Goal: Transaction & Acquisition: Book appointment/travel/reservation

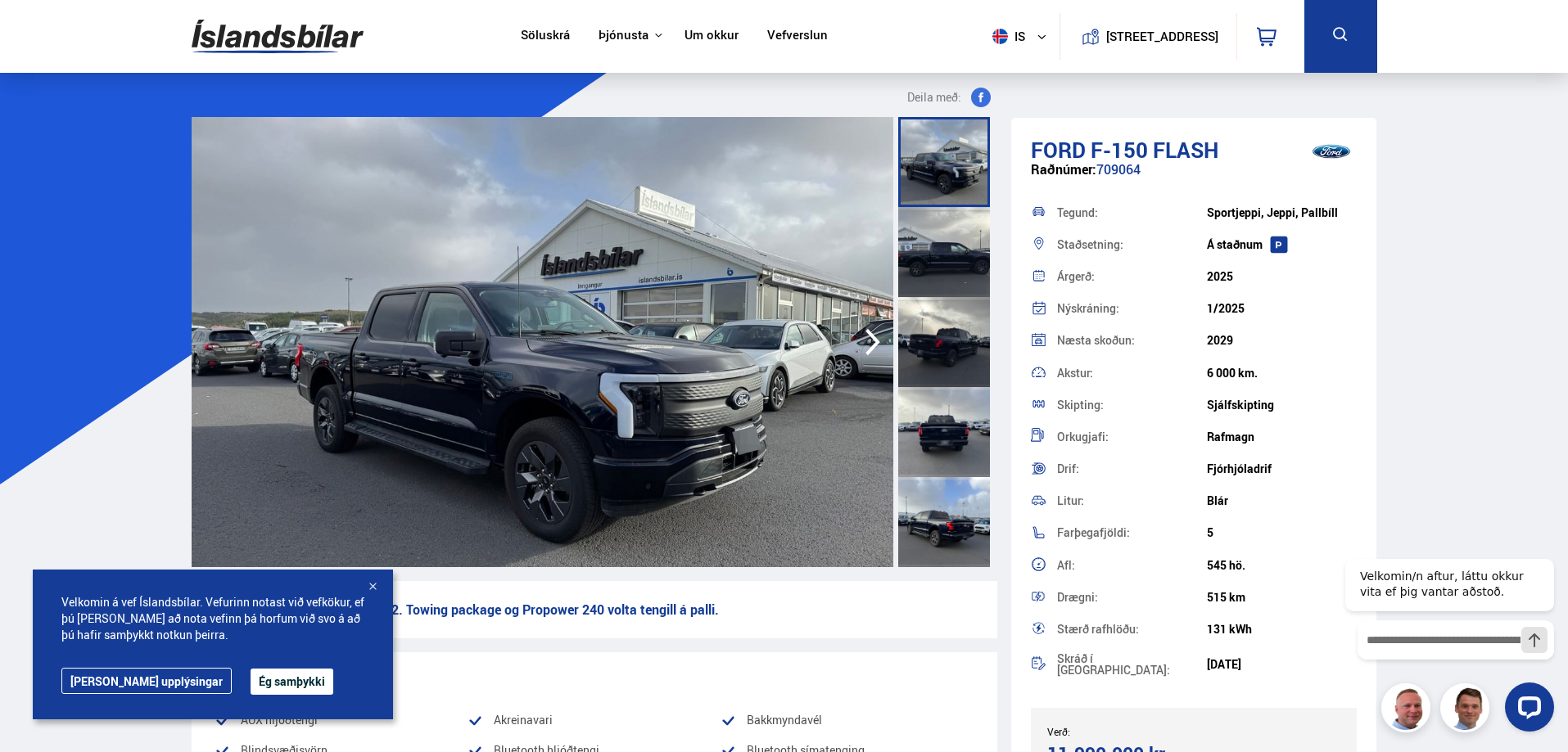
click at [938, 157] on div at bounding box center [944, 162] width 92 height 90
click at [936, 253] on div at bounding box center [944, 252] width 92 height 90
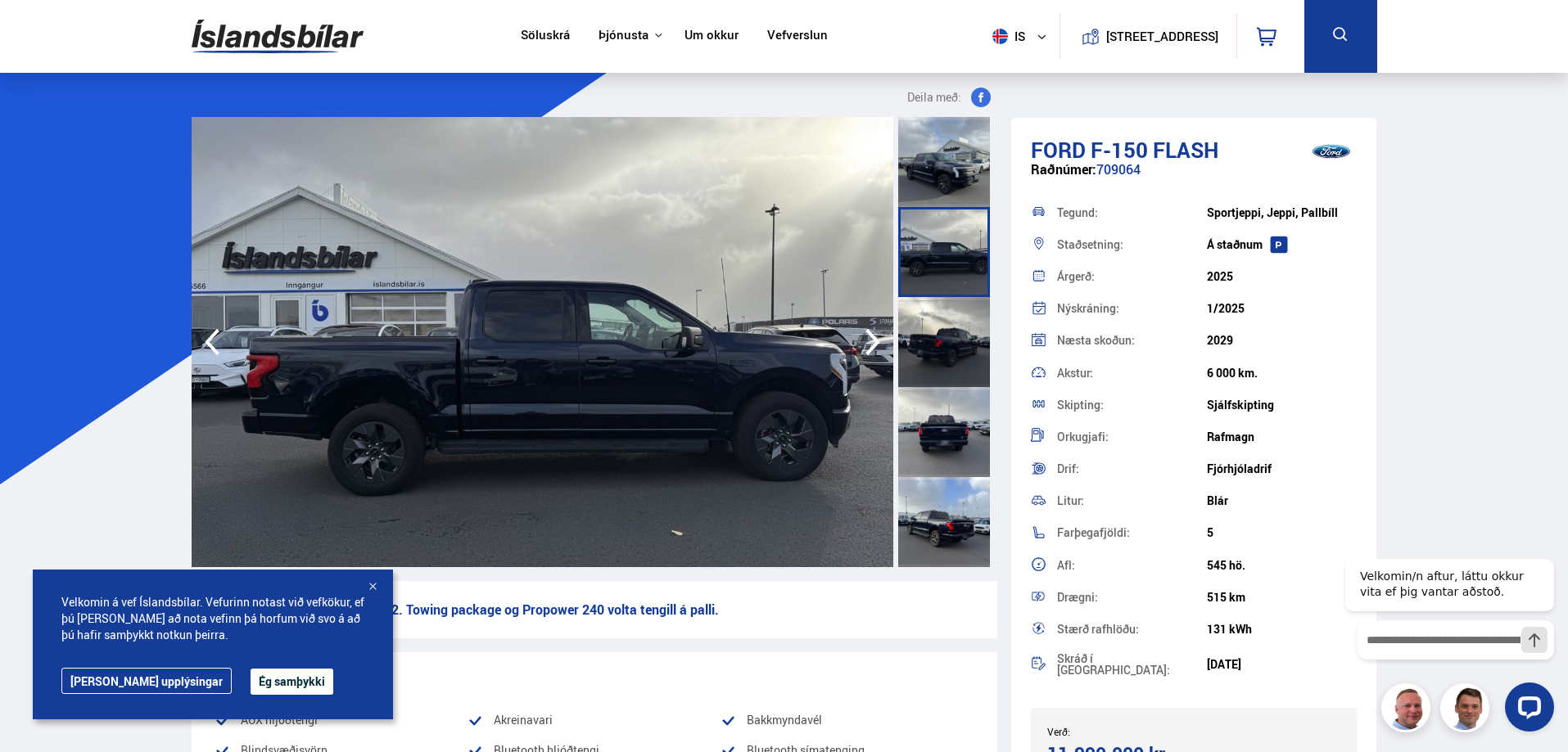
click at [876, 344] on icon "button" at bounding box center [873, 343] width 14 height 27
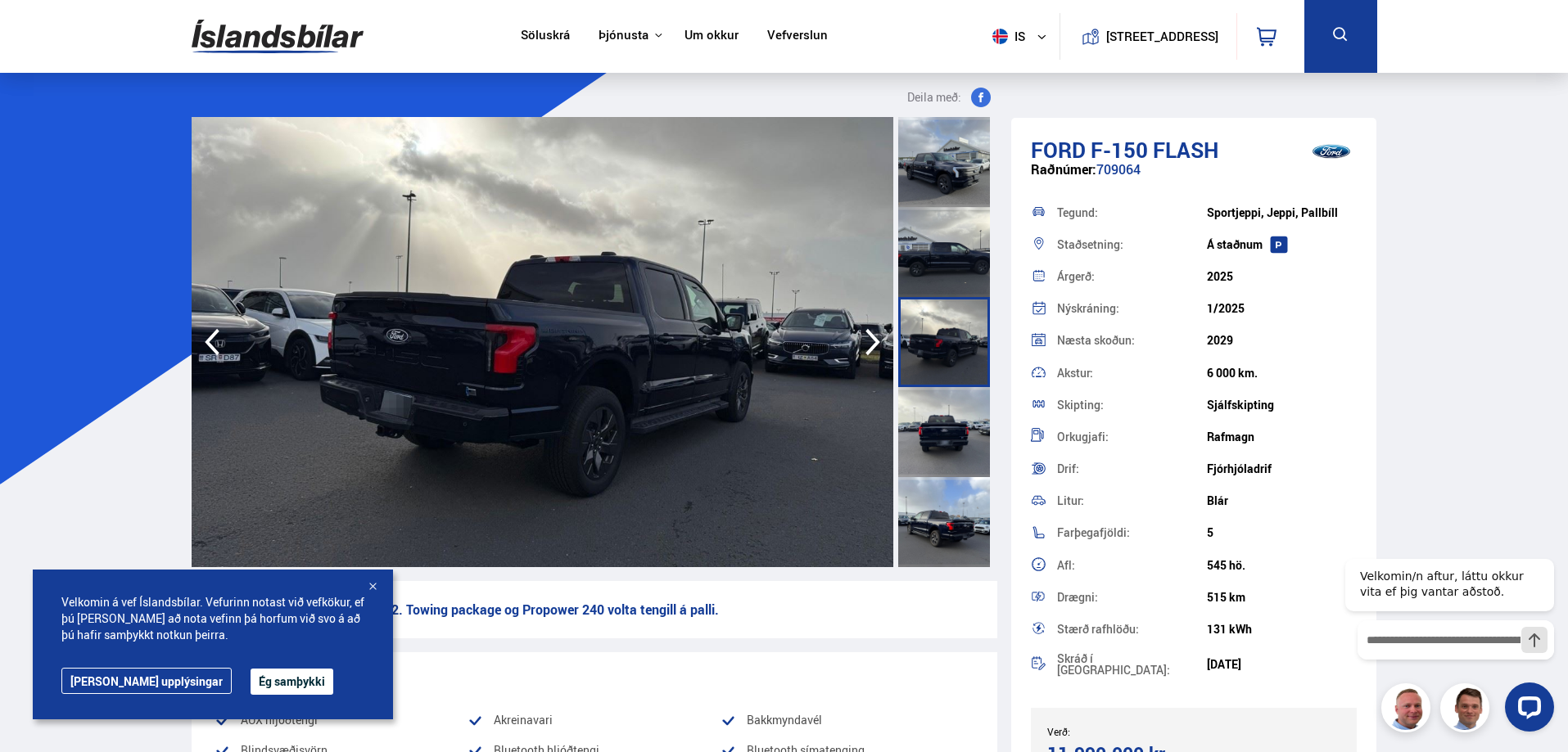
click at [876, 344] on icon "button" at bounding box center [873, 343] width 14 height 27
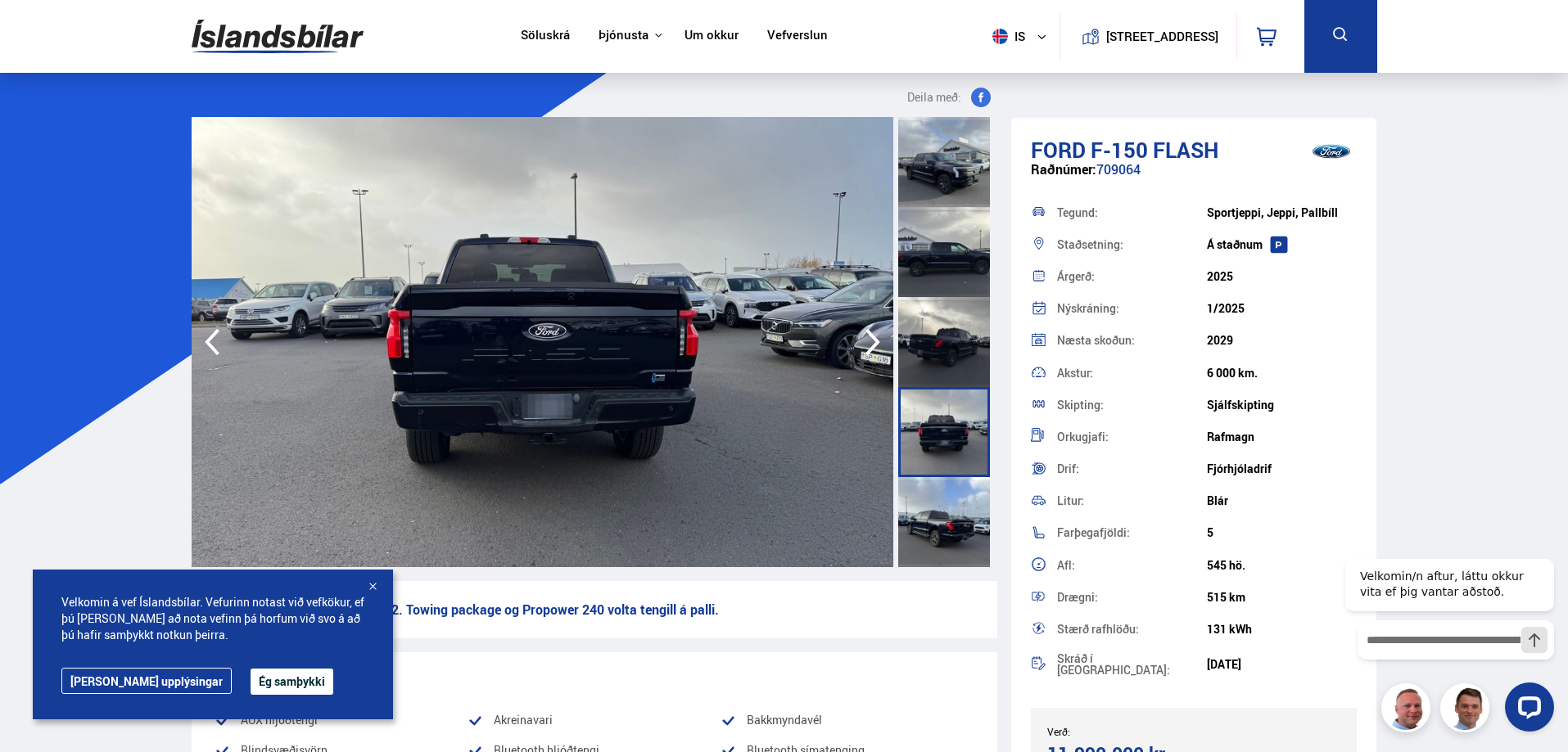
click at [868, 333] on icon "button" at bounding box center [873, 343] width 14 height 27
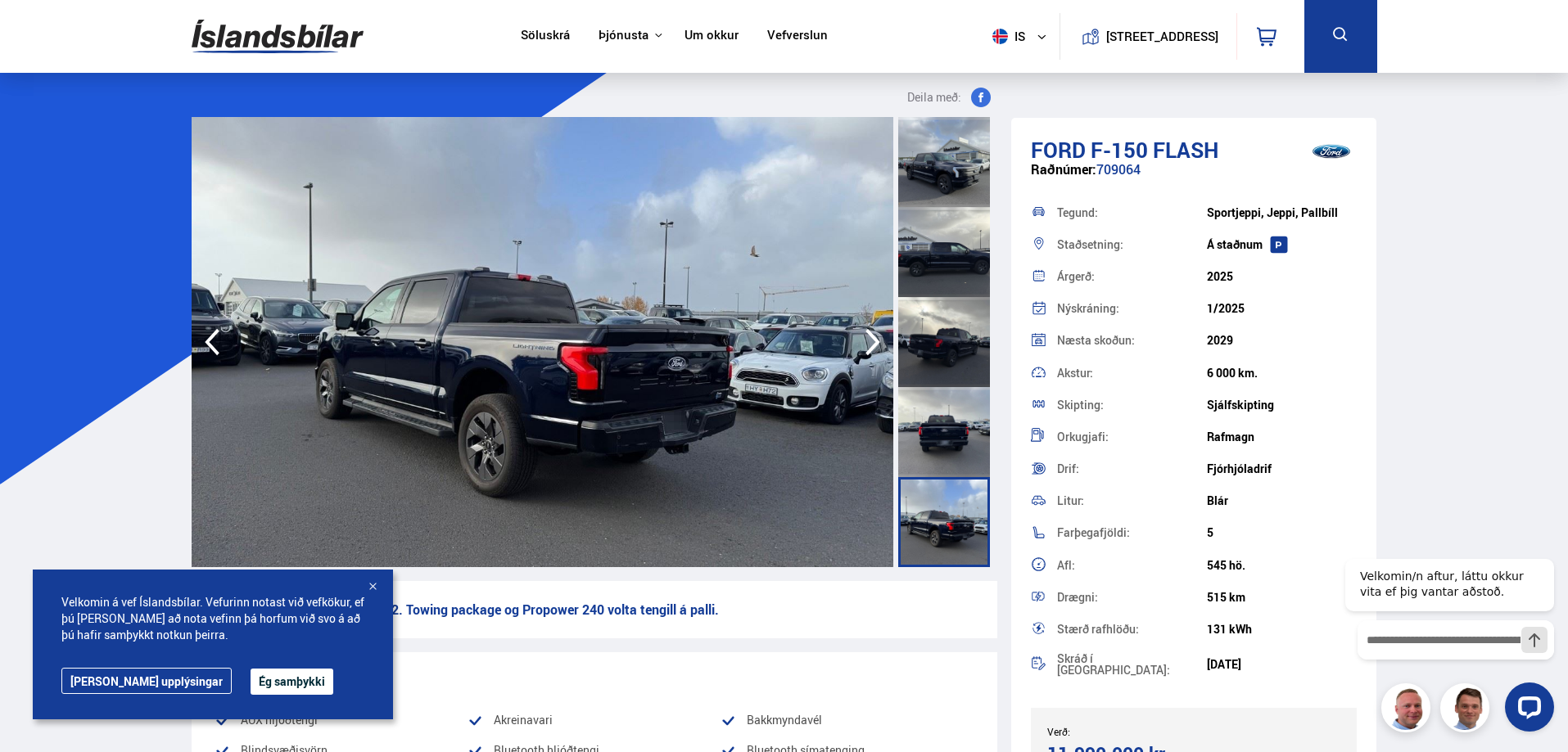
click at [867, 339] on icon "button" at bounding box center [873, 343] width 32 height 40
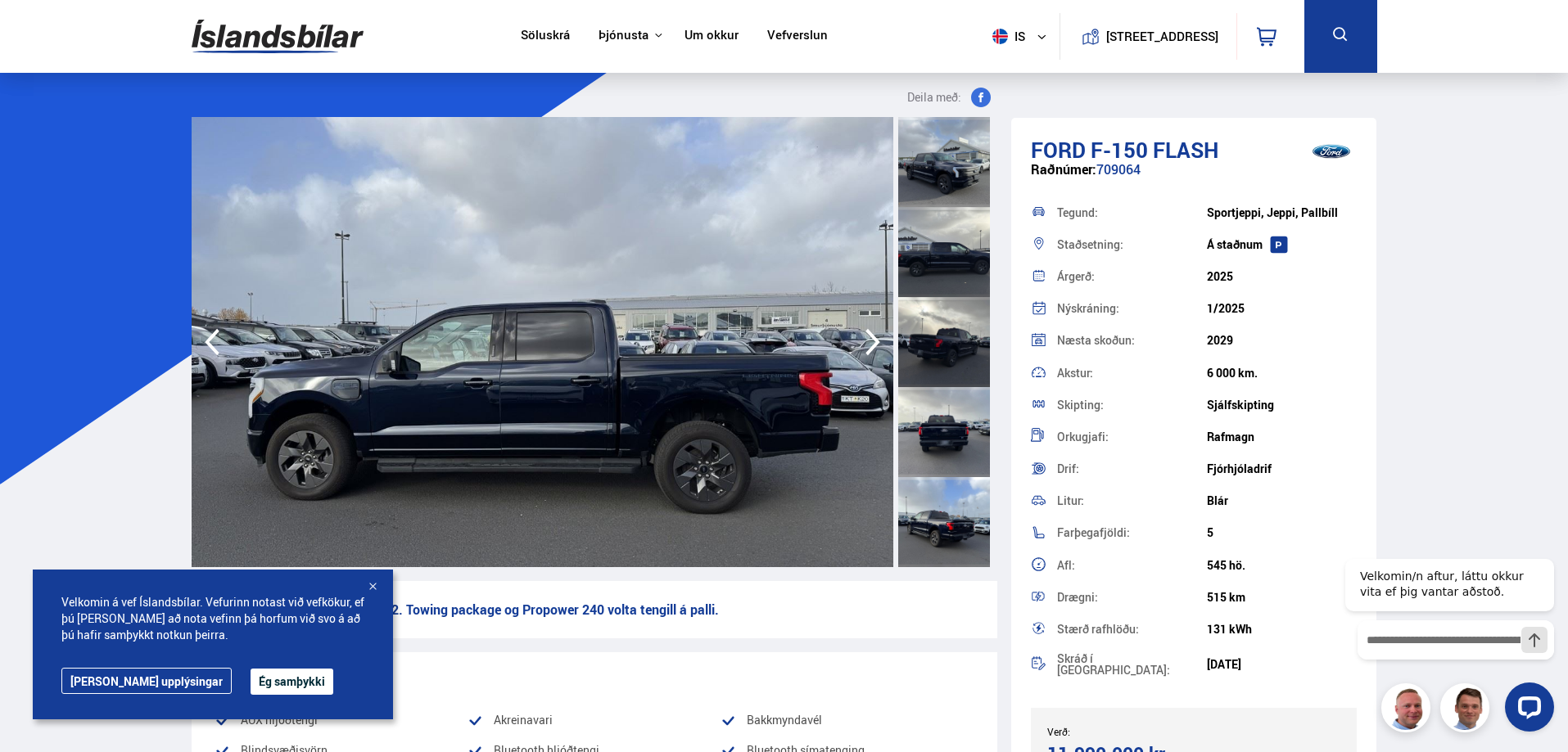
click at [867, 339] on icon "button" at bounding box center [873, 343] width 32 height 40
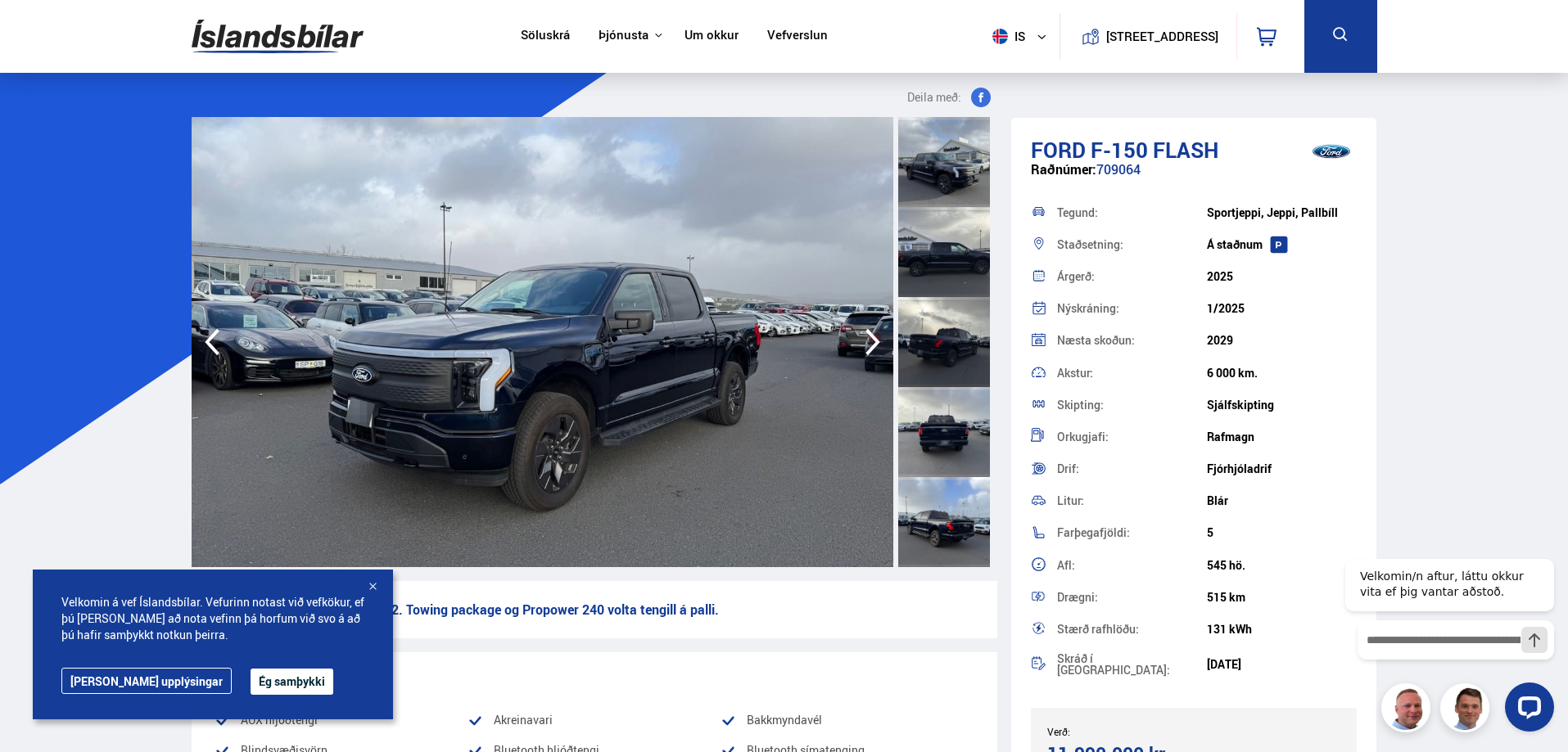
click at [867, 339] on icon "button" at bounding box center [873, 343] width 32 height 40
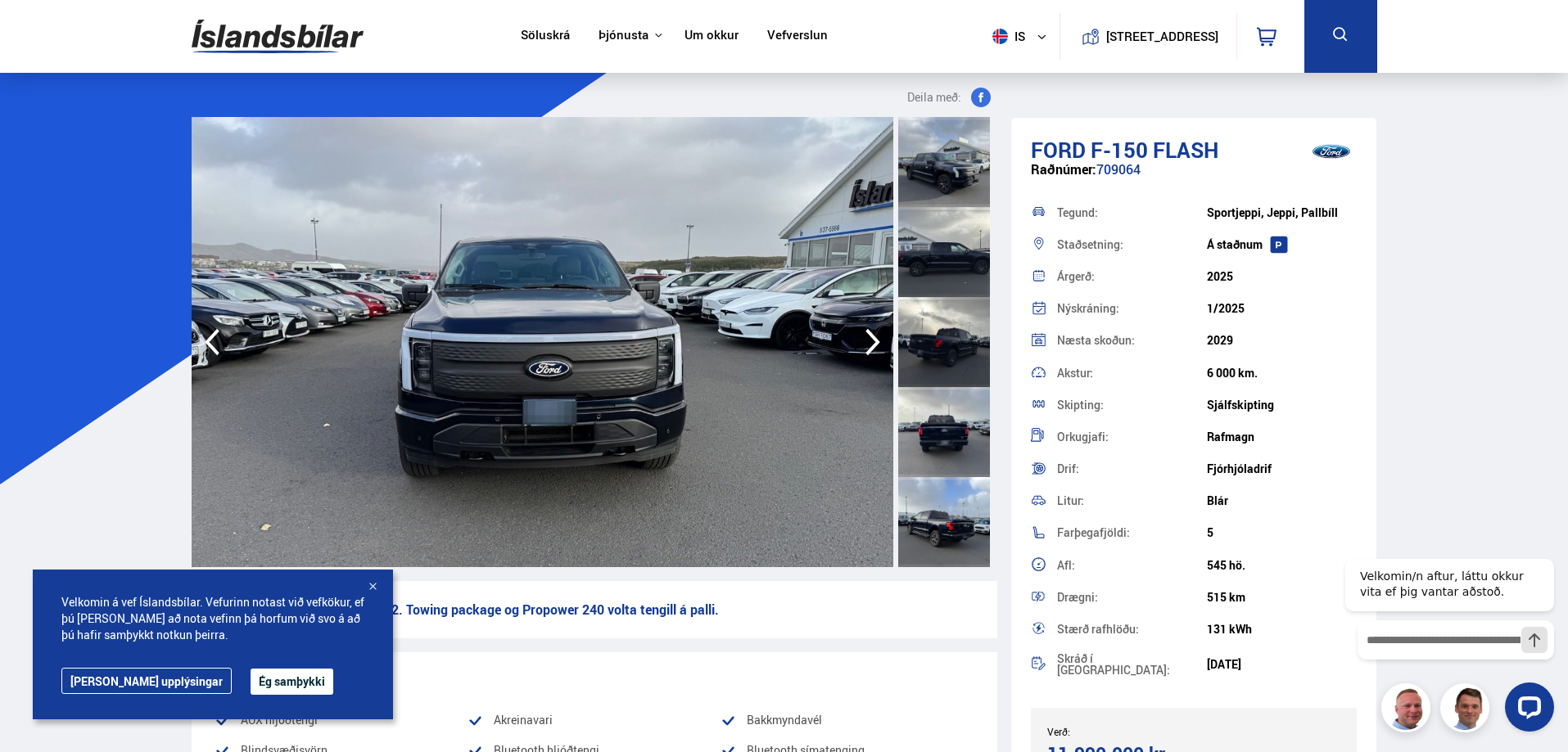
click at [867, 339] on icon "button" at bounding box center [873, 343] width 32 height 40
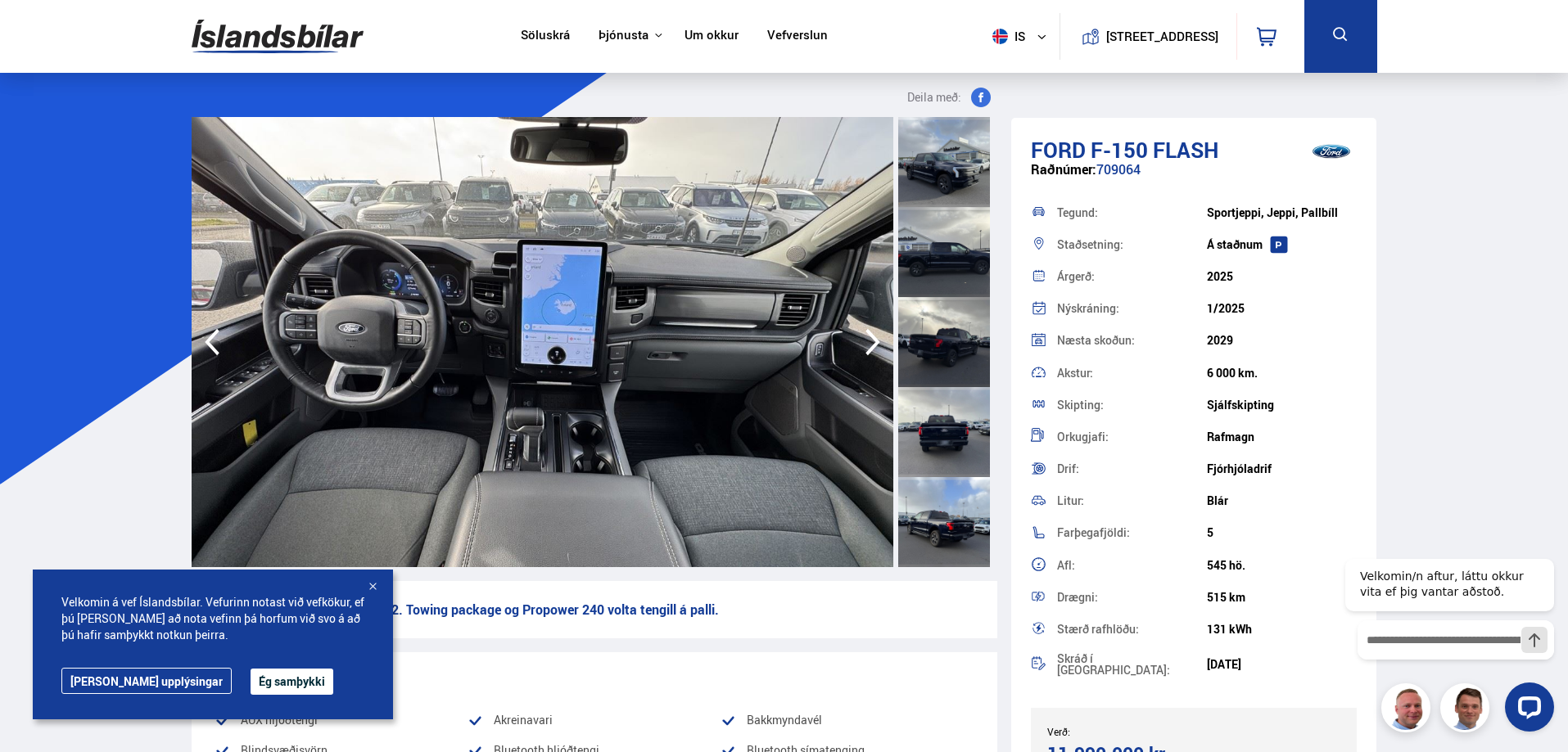
click at [867, 332] on icon "button" at bounding box center [873, 343] width 14 height 27
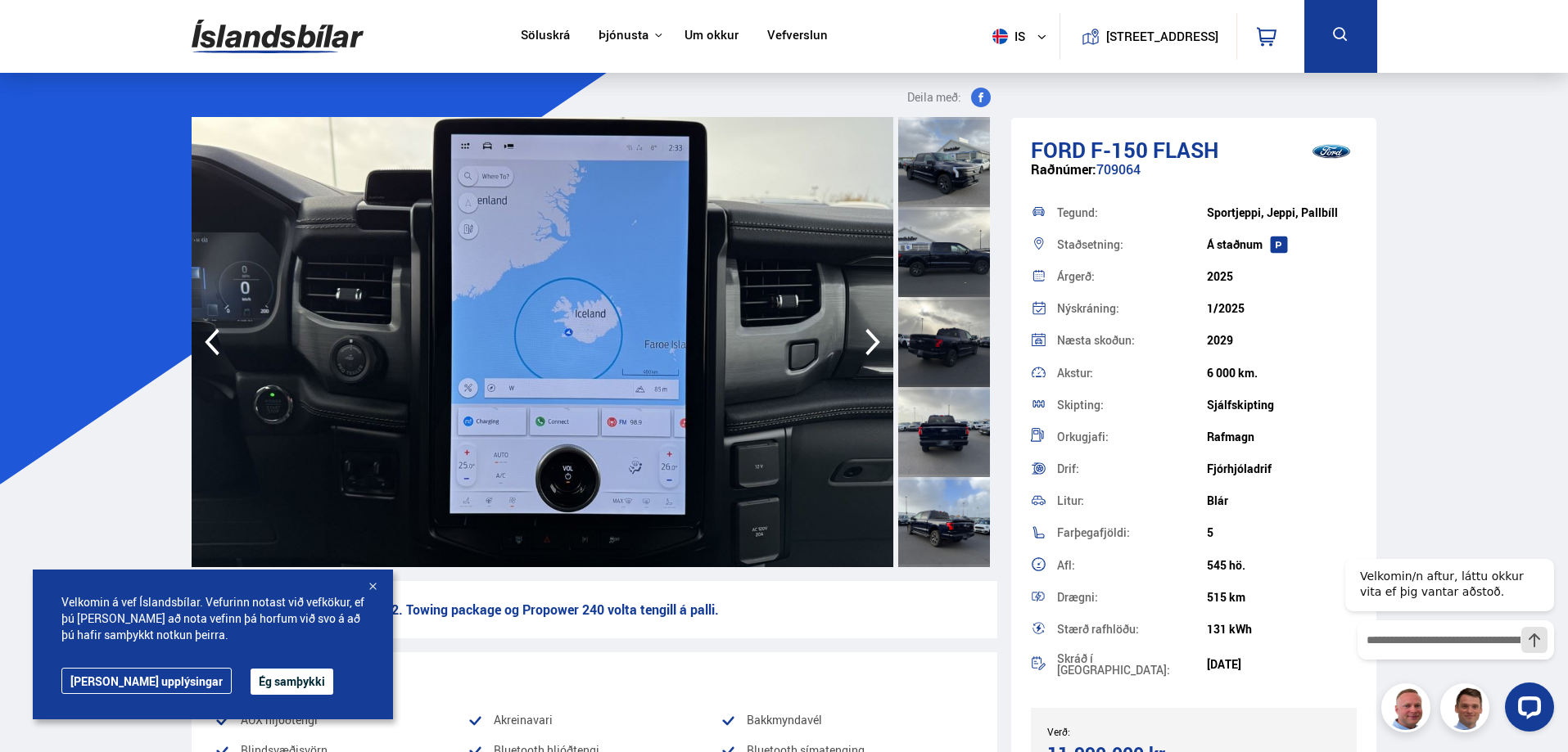
click at [867, 332] on icon "button" at bounding box center [873, 343] width 14 height 27
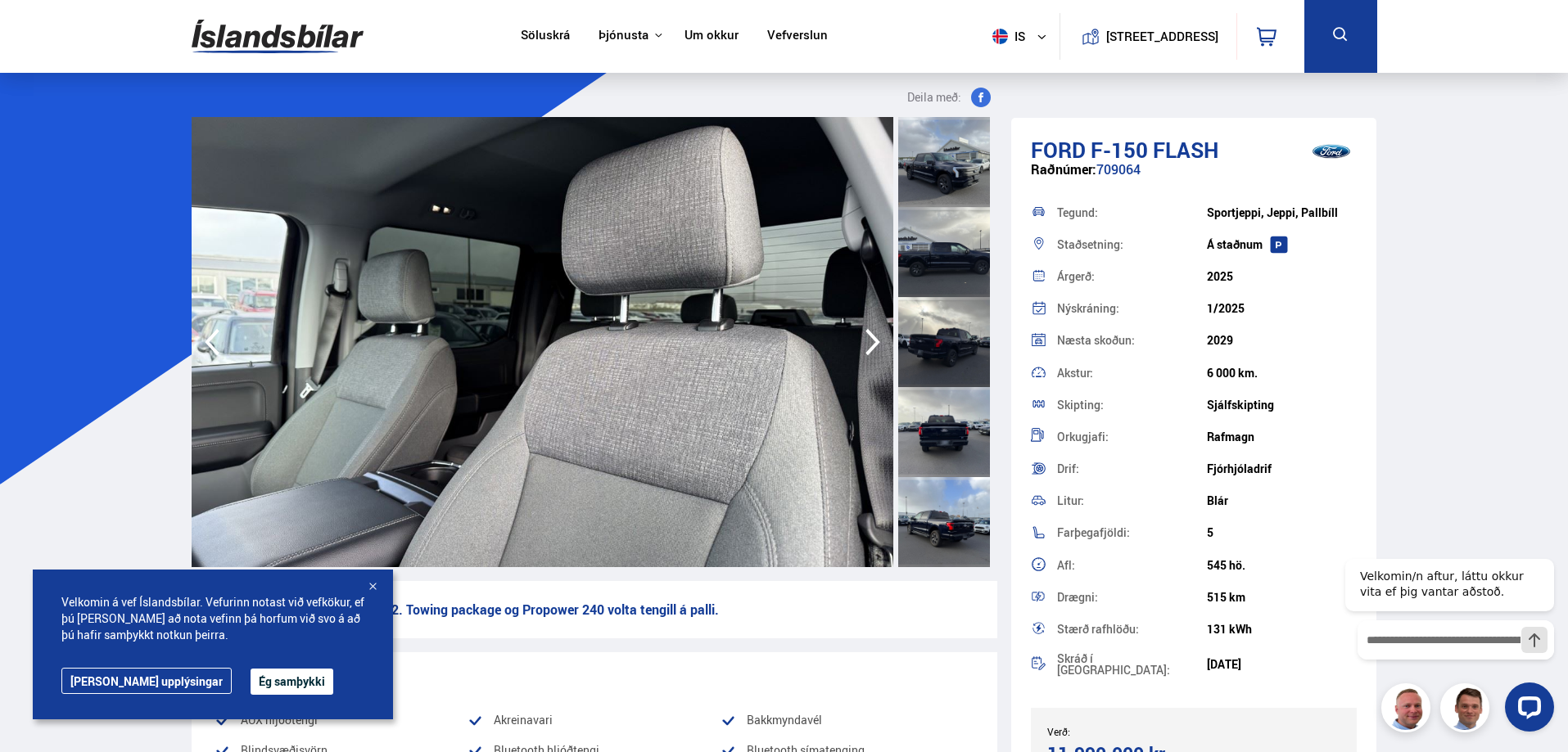
click at [867, 332] on icon "button" at bounding box center [873, 343] width 14 height 27
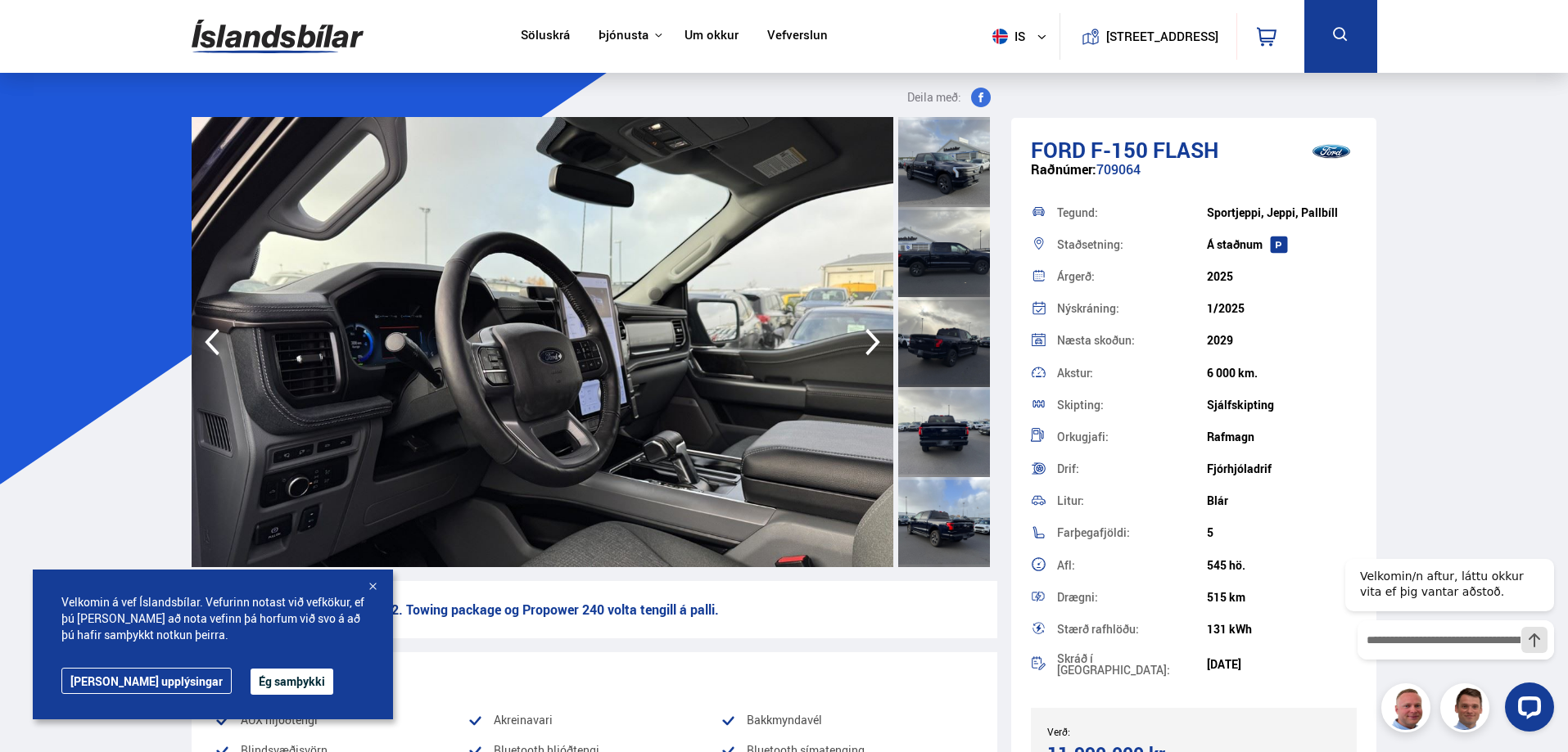
click at [867, 332] on icon "button" at bounding box center [873, 343] width 14 height 27
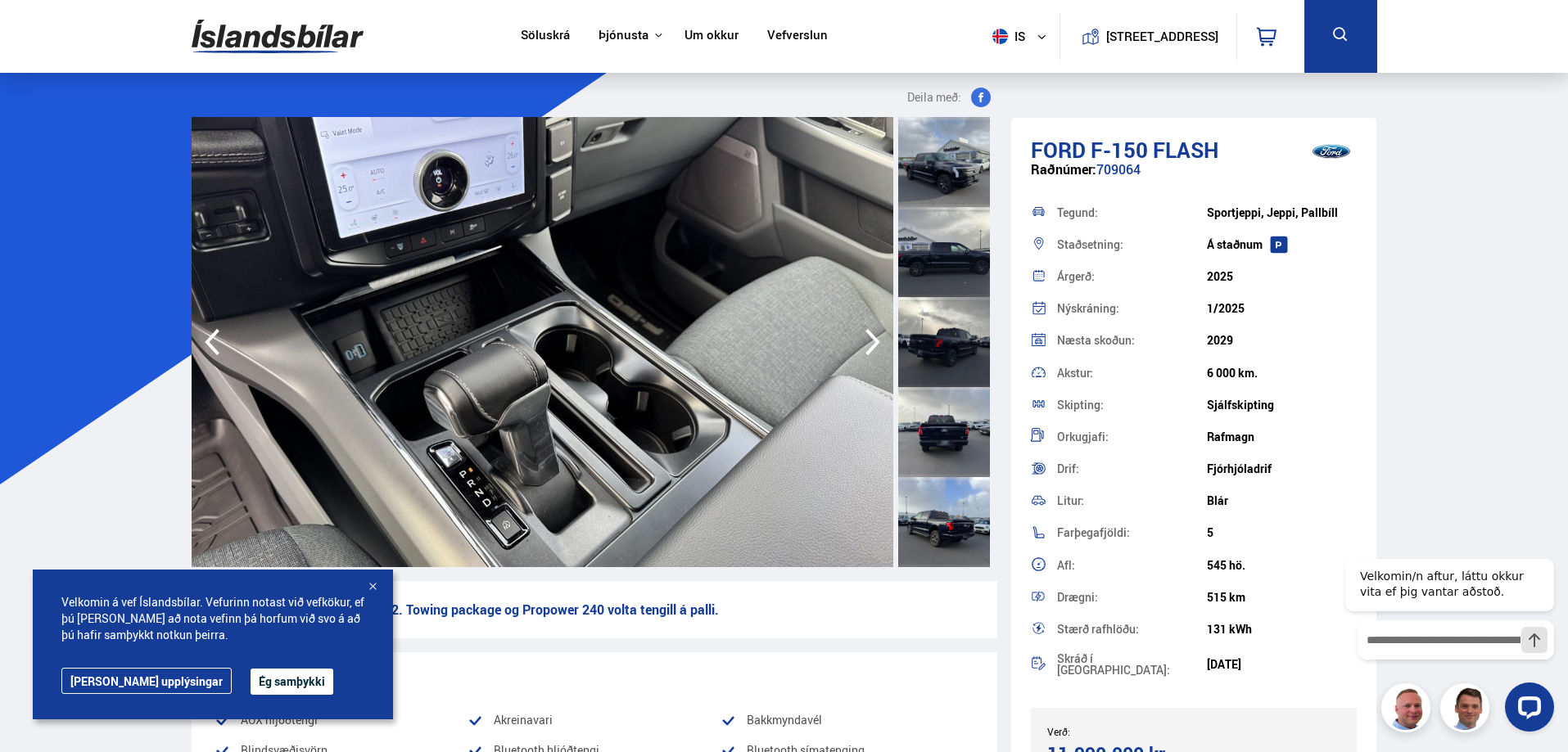
click at [867, 332] on icon "button" at bounding box center [873, 343] width 14 height 27
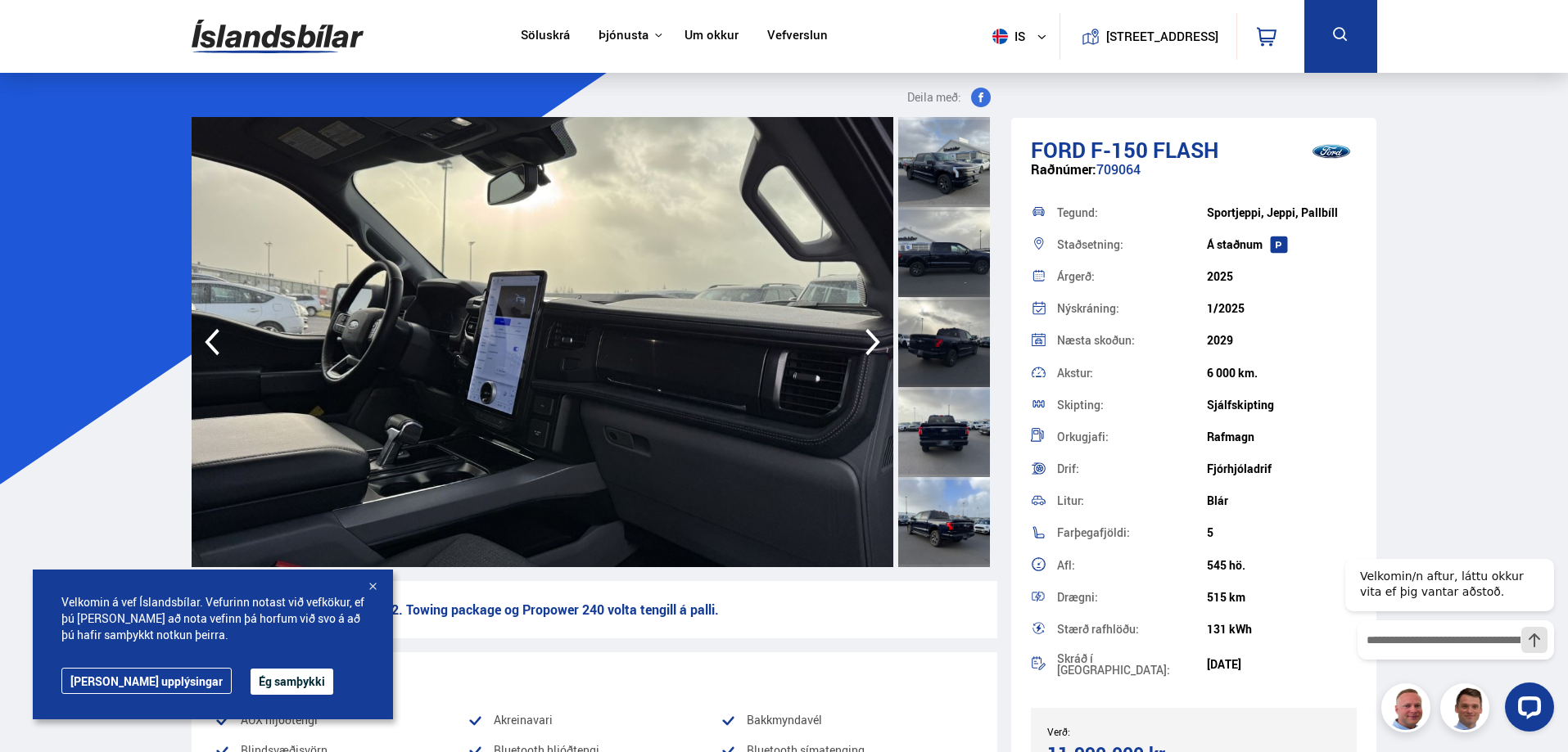
click at [867, 332] on icon "button" at bounding box center [873, 343] width 14 height 27
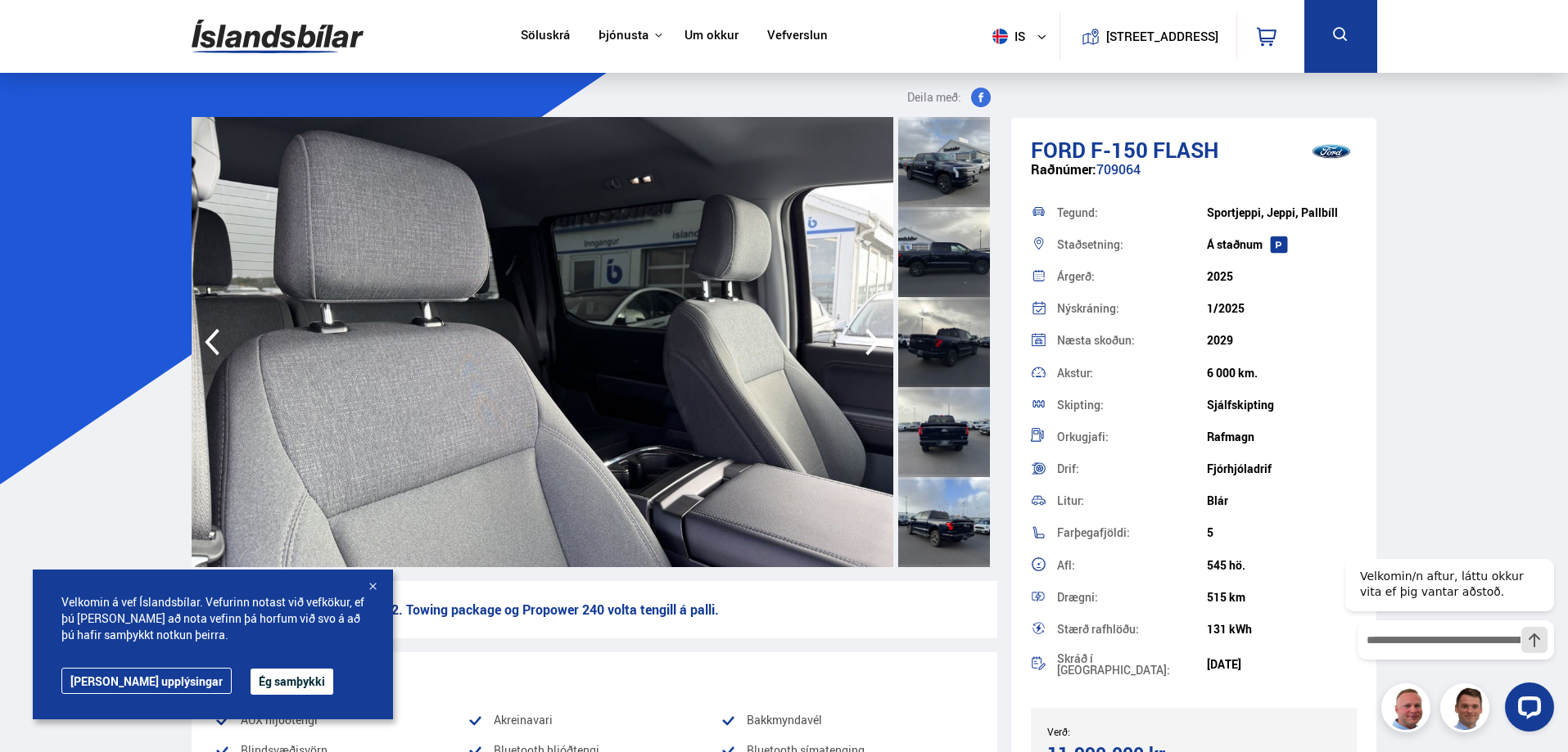
click at [867, 332] on icon "button" at bounding box center [873, 343] width 14 height 27
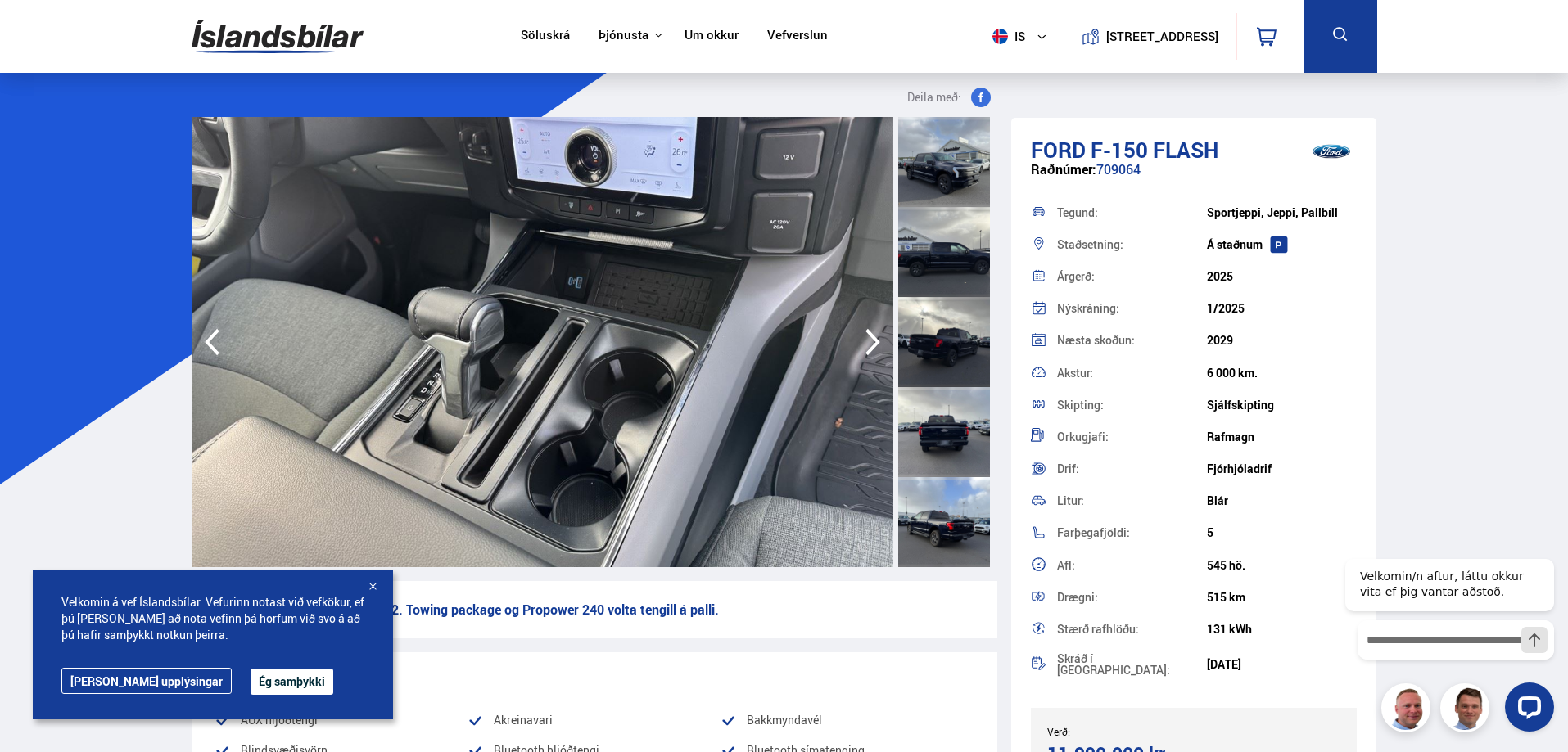
click at [867, 332] on icon "button" at bounding box center [873, 343] width 14 height 27
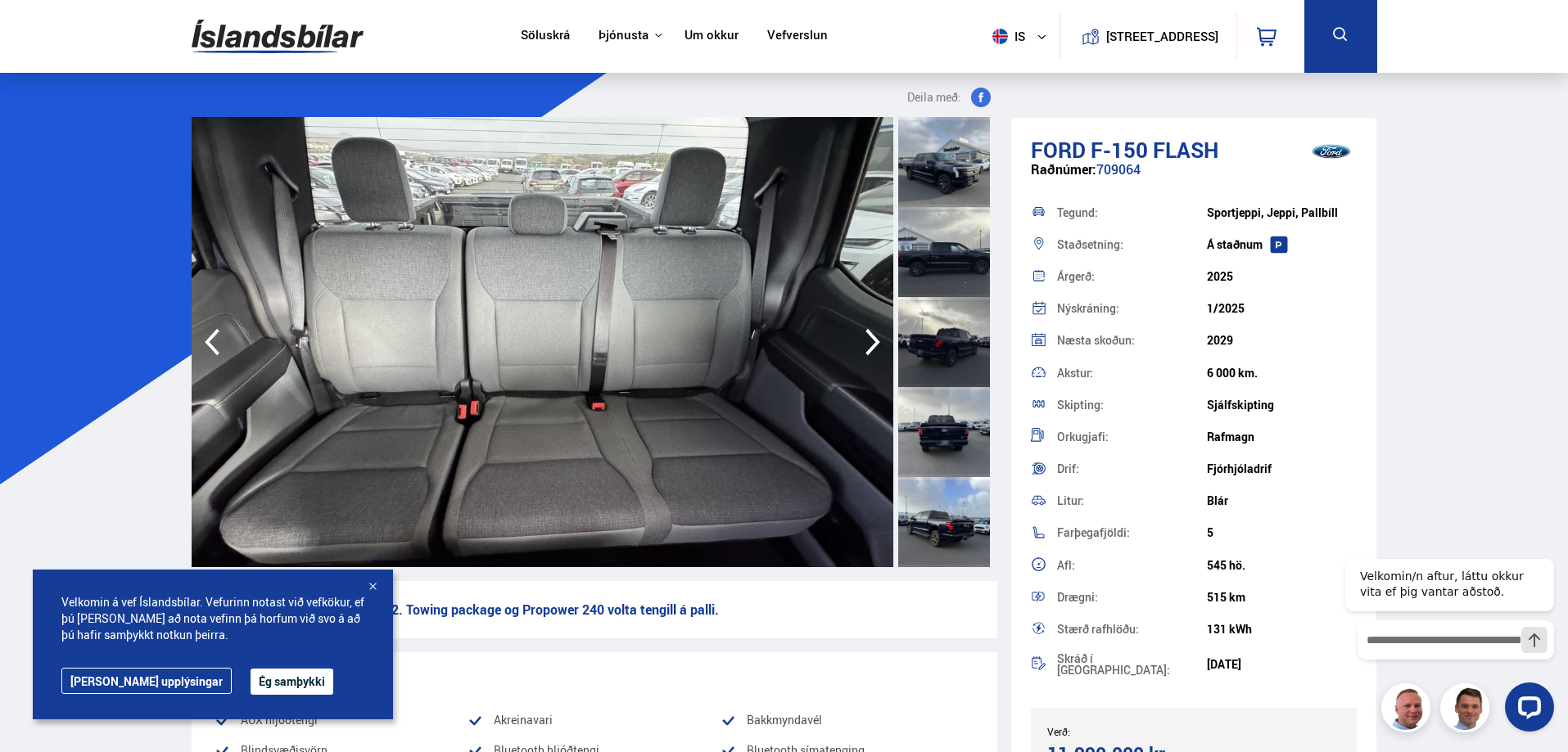
click at [210, 331] on icon "button" at bounding box center [212, 343] width 32 height 40
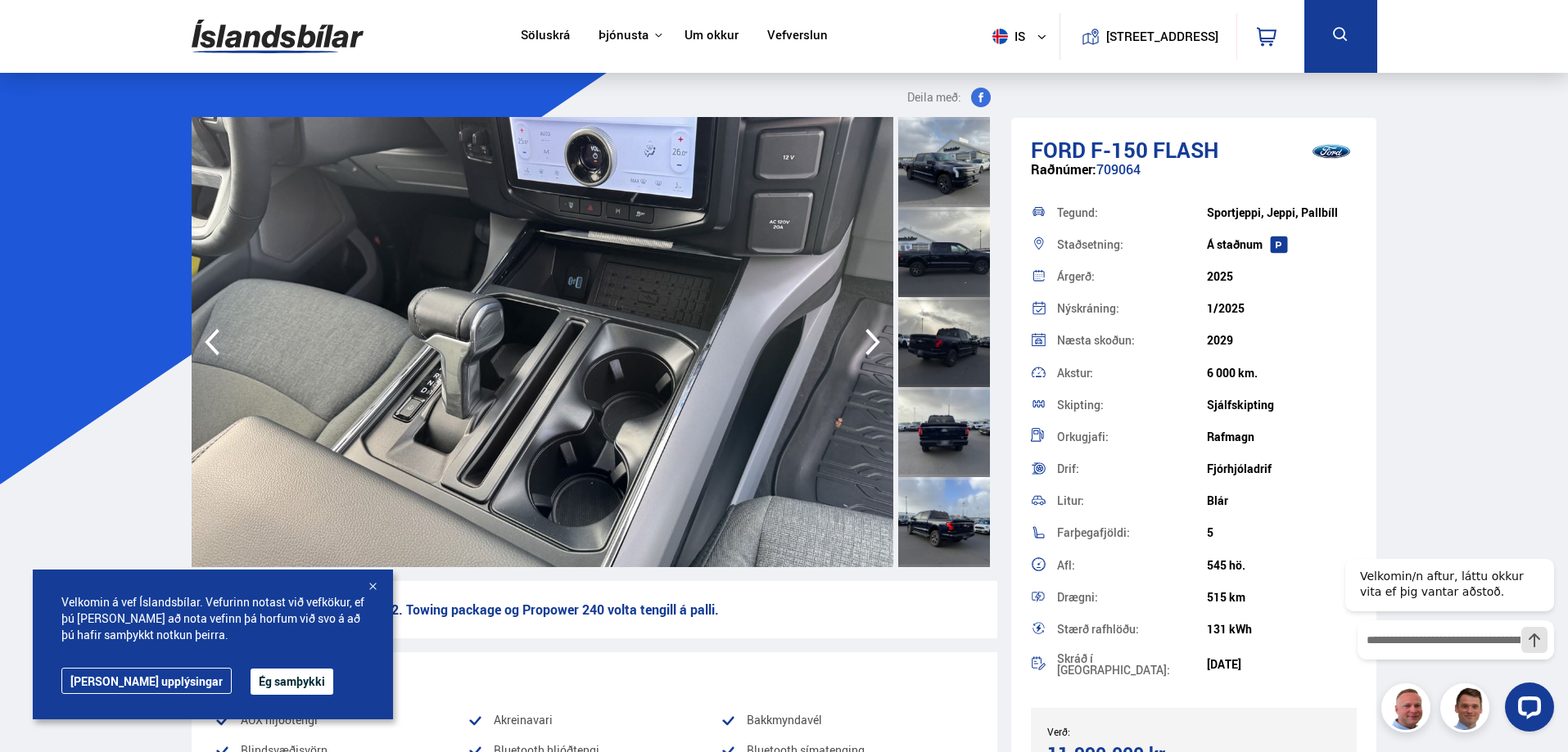
click at [210, 331] on icon "button" at bounding box center [212, 343] width 32 height 40
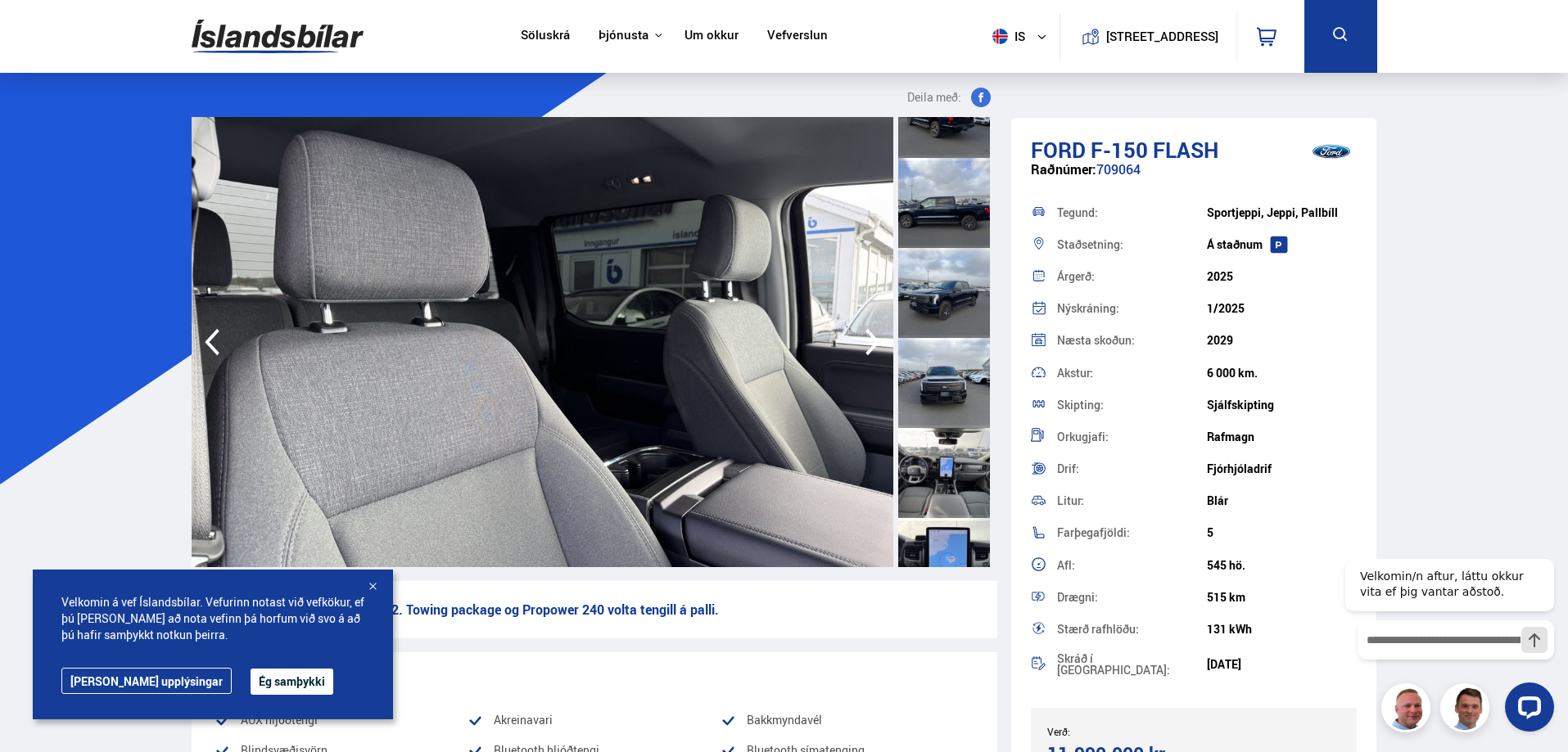
click at [953, 300] on div at bounding box center [944, 293] width 92 height 90
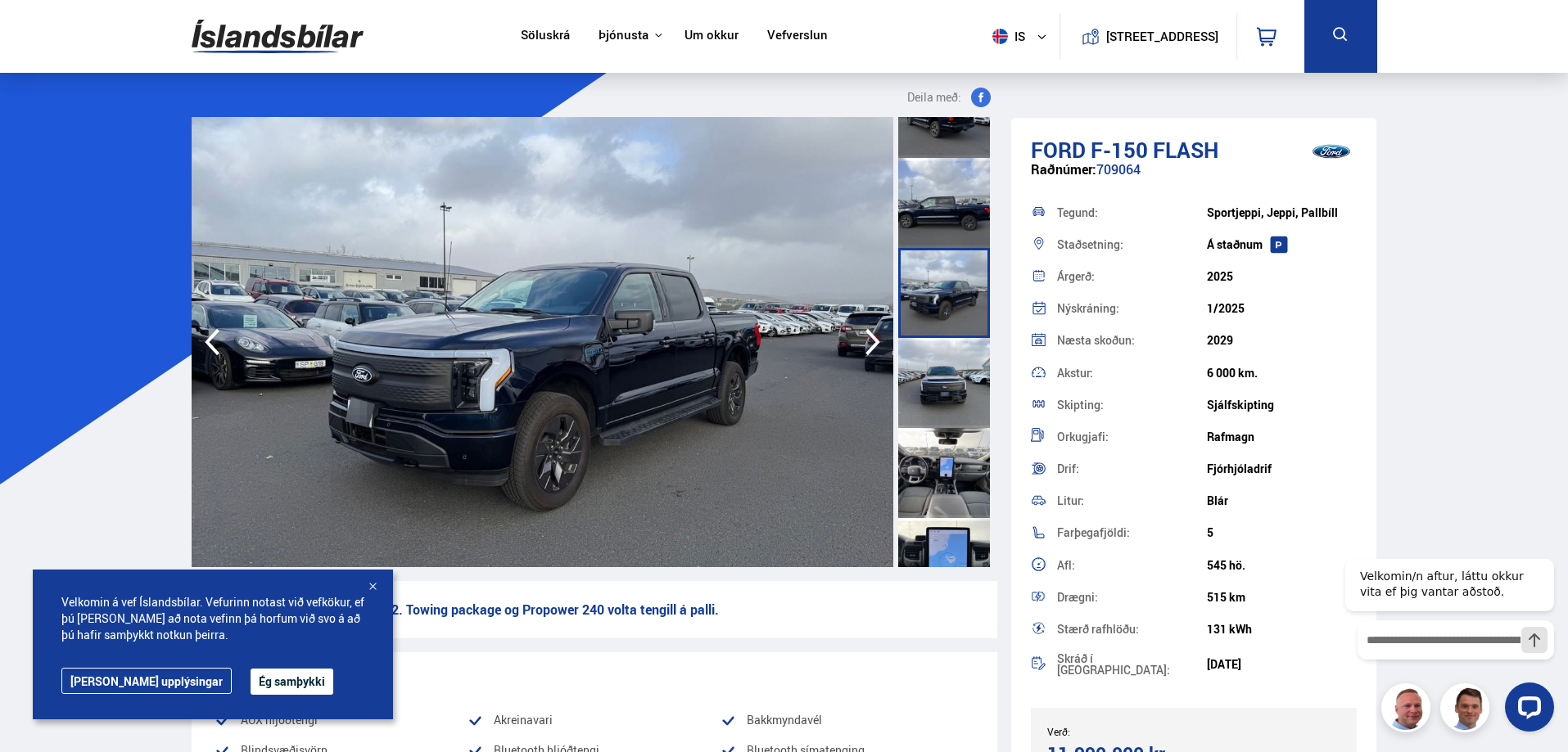
click at [875, 335] on icon "button" at bounding box center [873, 343] width 32 height 40
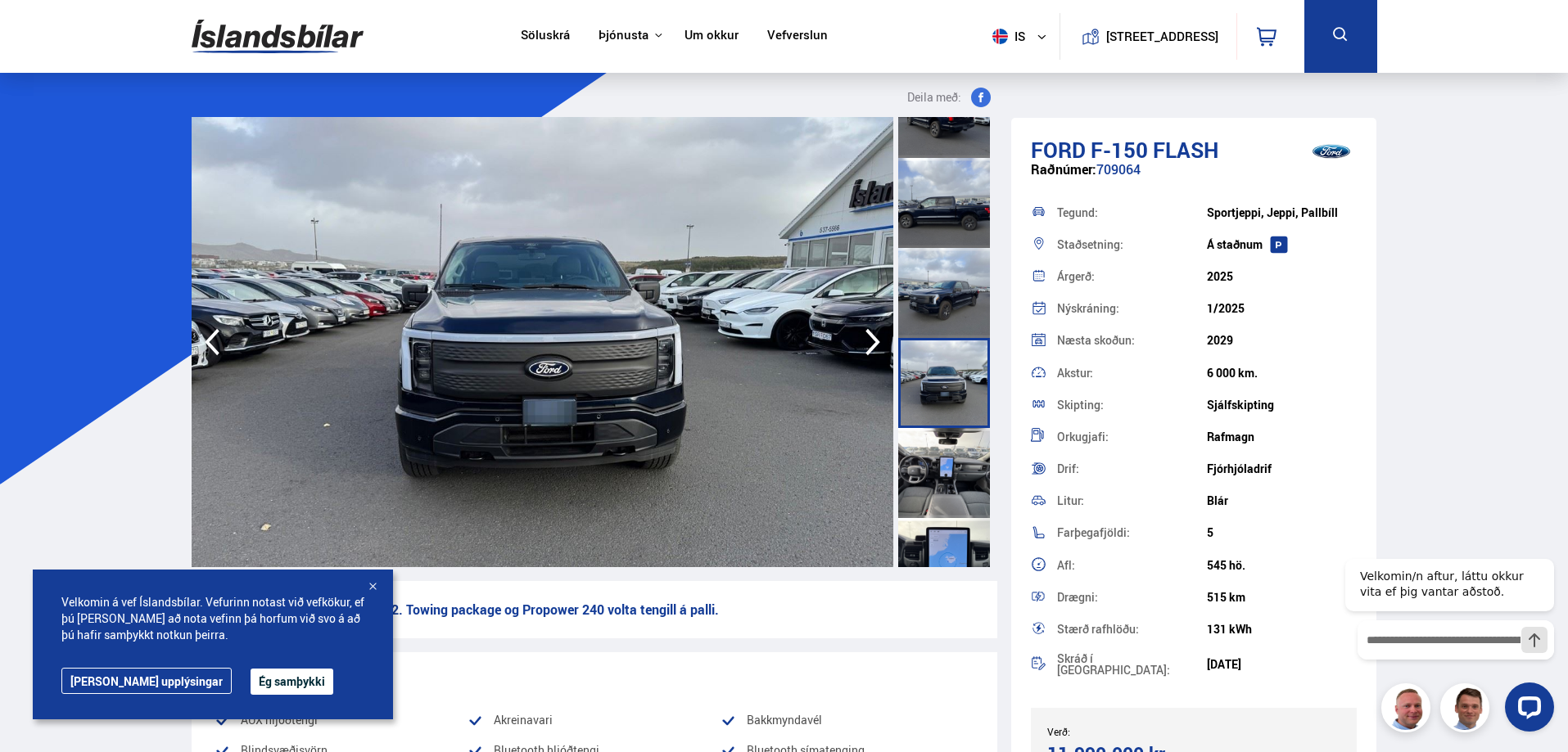
click at [875, 335] on icon "button" at bounding box center [873, 343] width 32 height 40
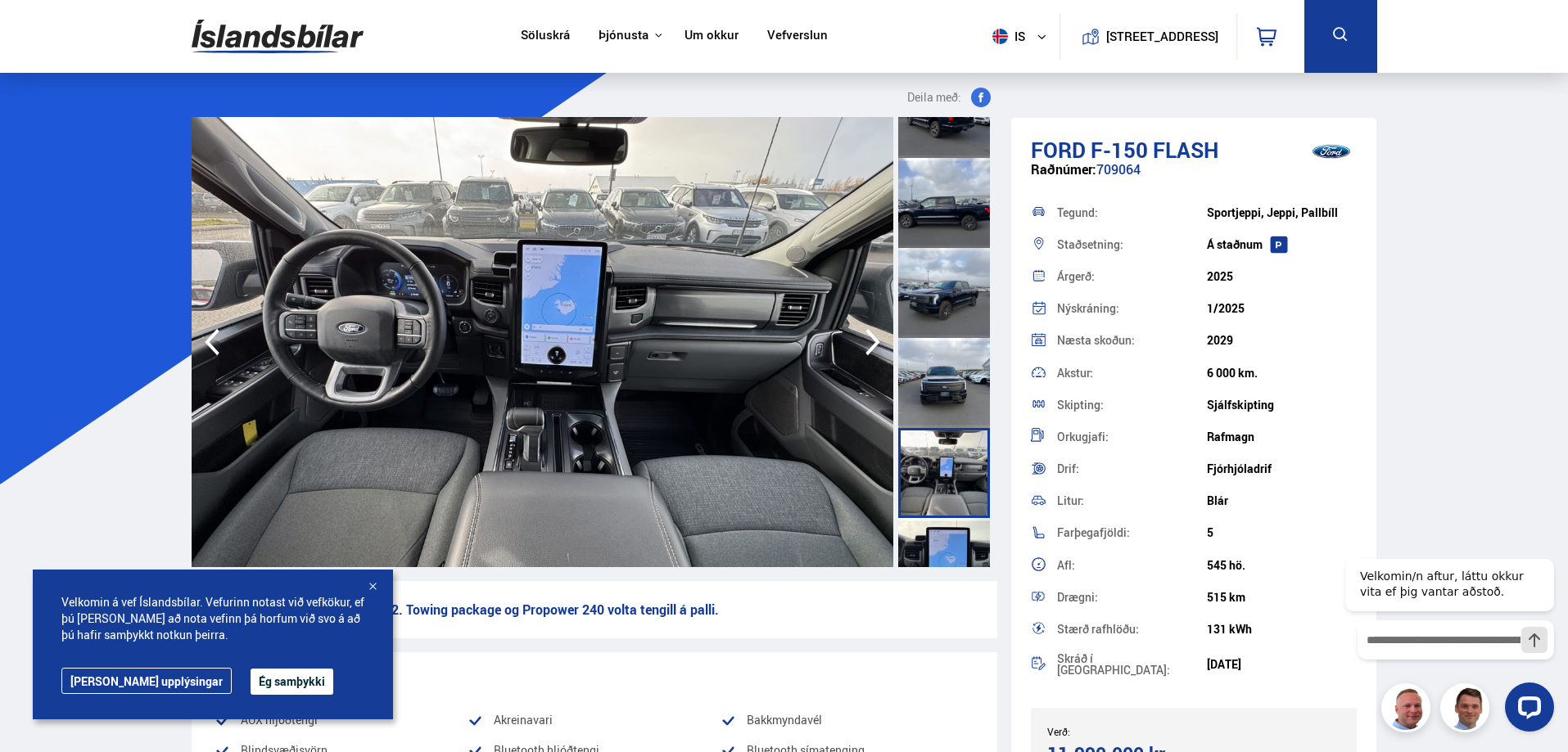
click at [876, 341] on icon "button" at bounding box center [873, 343] width 14 height 27
